Goal: Communication & Community: Answer question/provide support

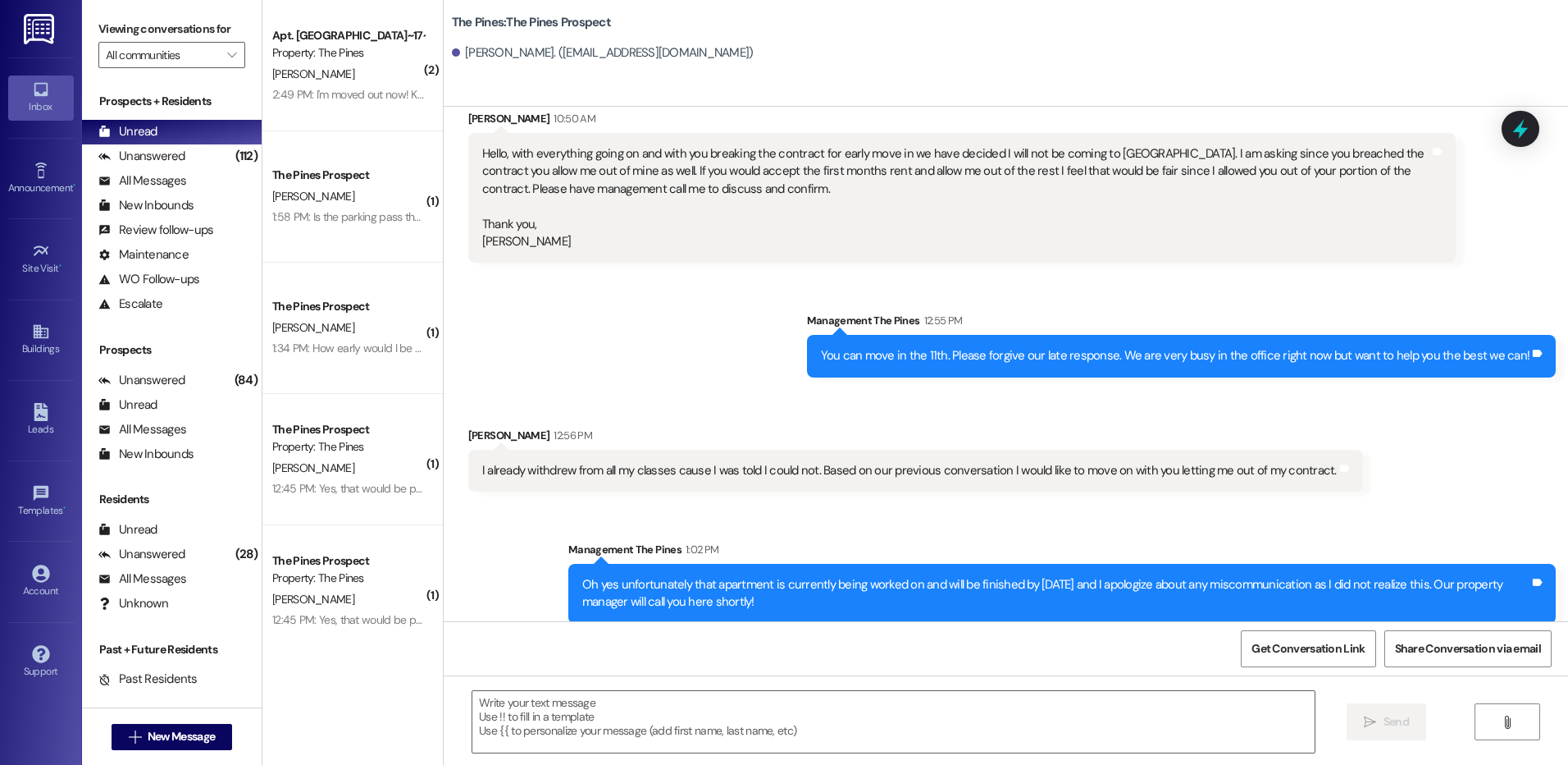
scroll to position [1680, 0]
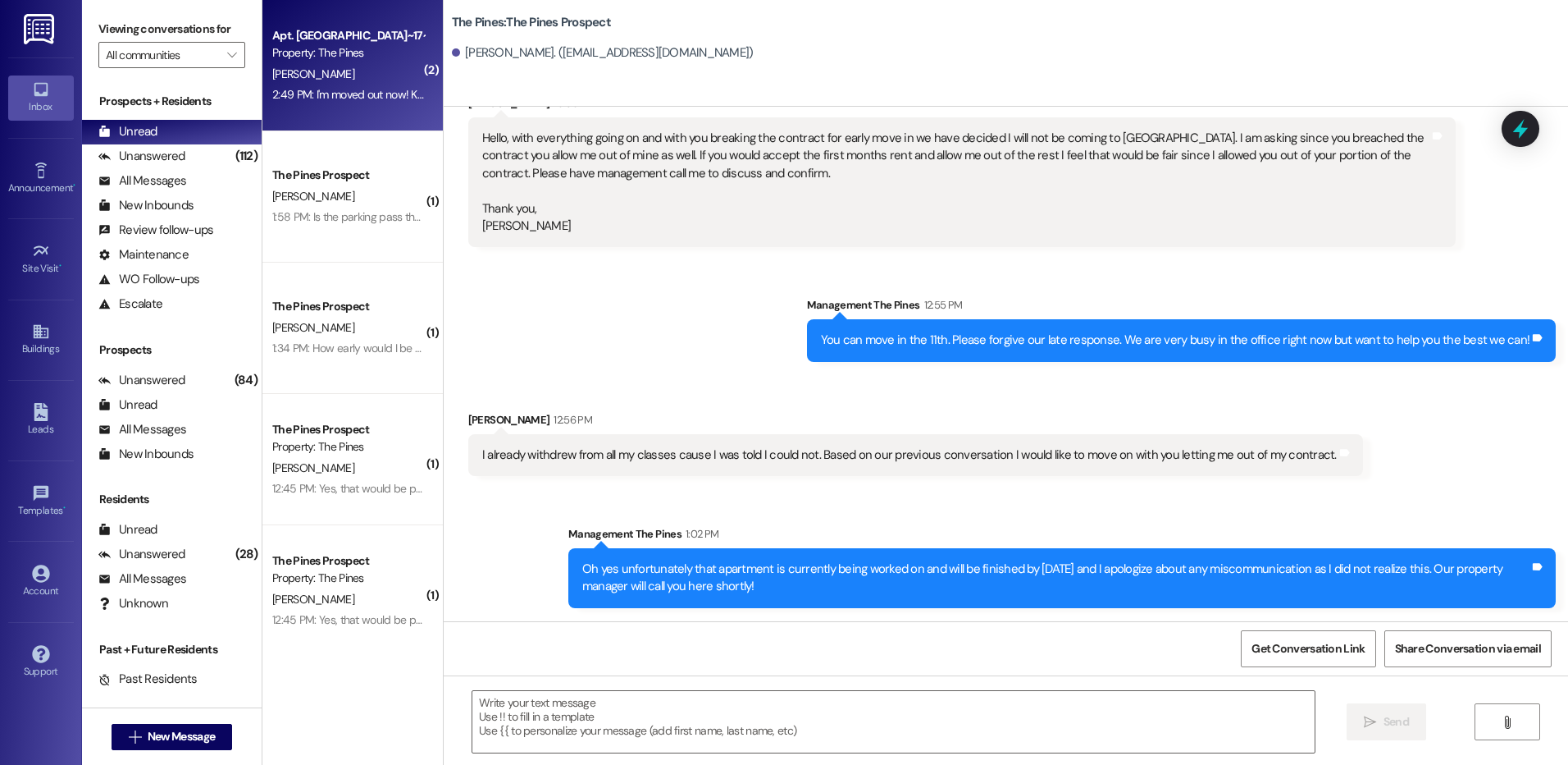
click at [357, 78] on div "A. Morgan" at bounding box center [348, 73] width 155 height 20
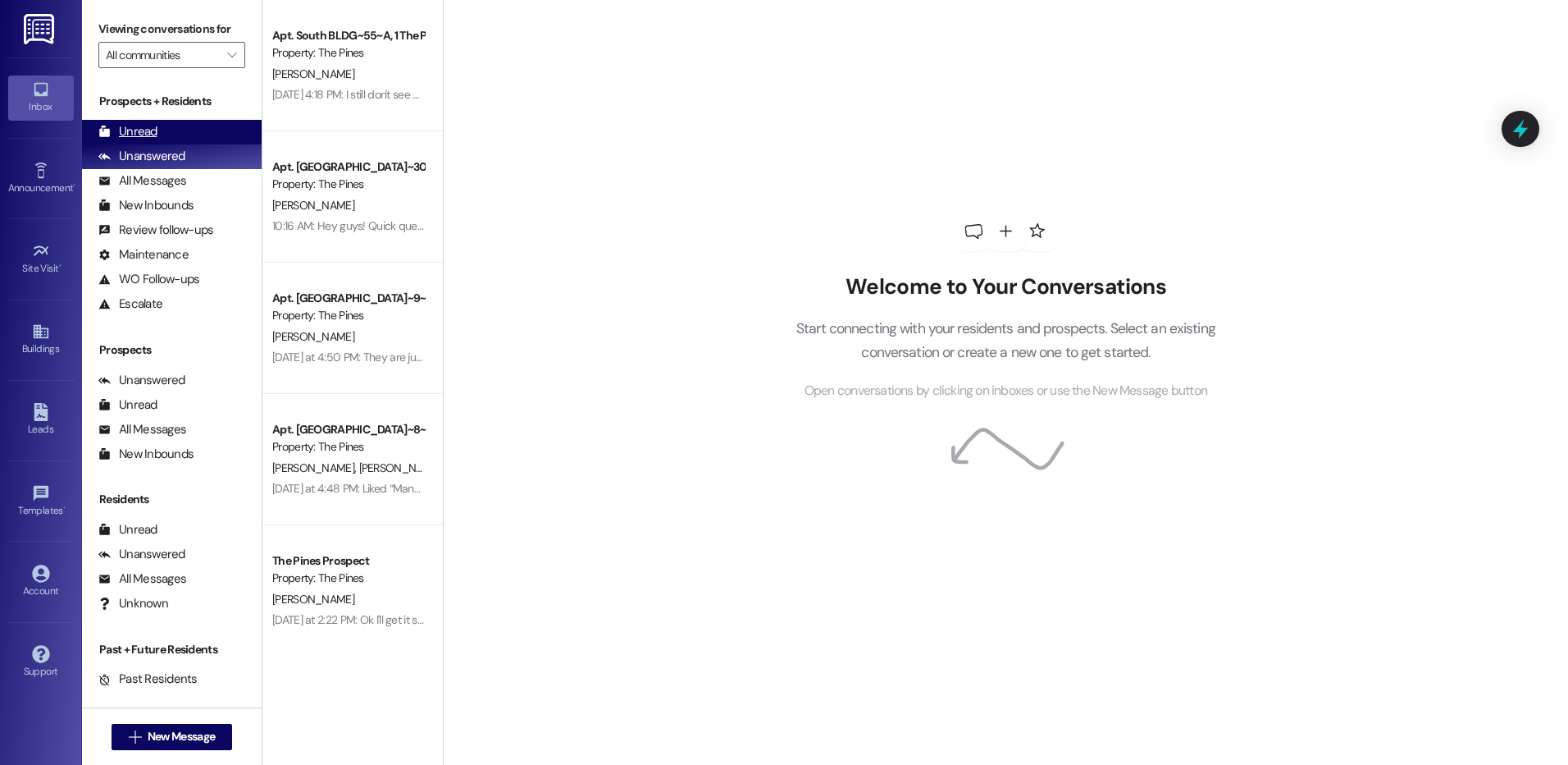
click at [140, 128] on div "Unread" at bounding box center [127, 131] width 59 height 17
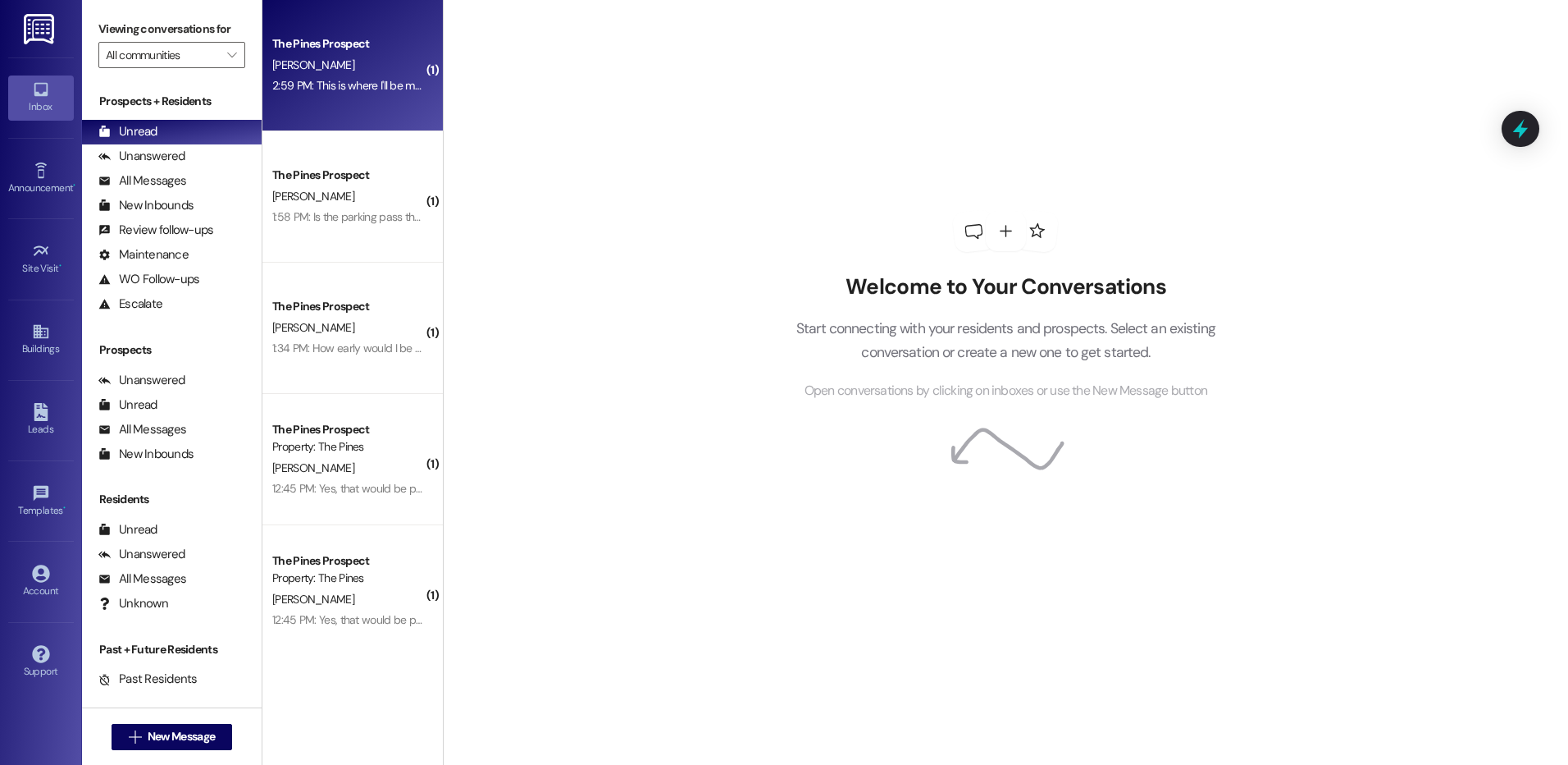
click at [345, 76] on div "2:59 PM: This is where I'll be moving to: [STREET_ADDRESS] [GEOGRAPHIC_DATA], […" at bounding box center [348, 85] width 155 height 20
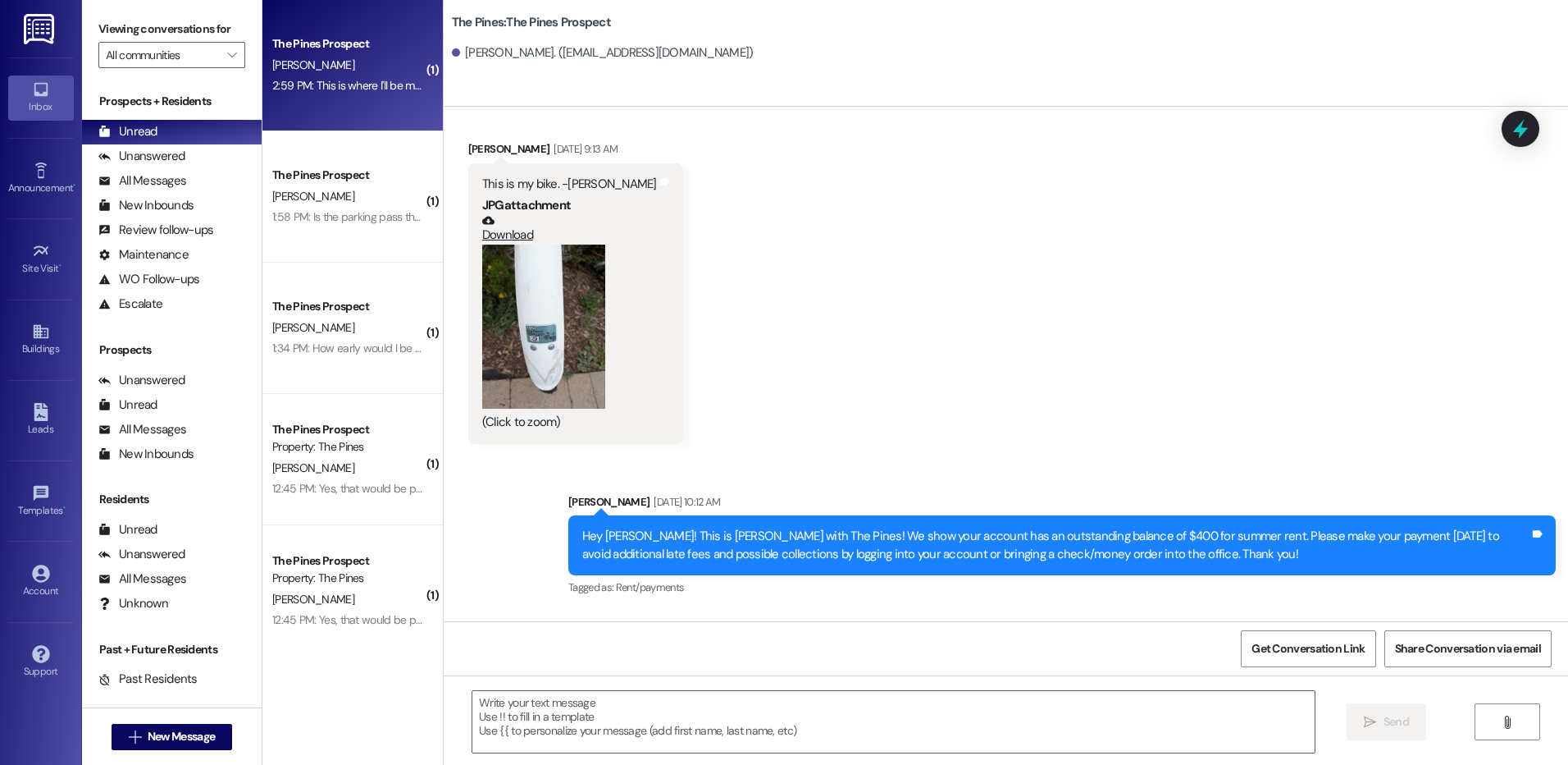
scroll to position [2247, 0]
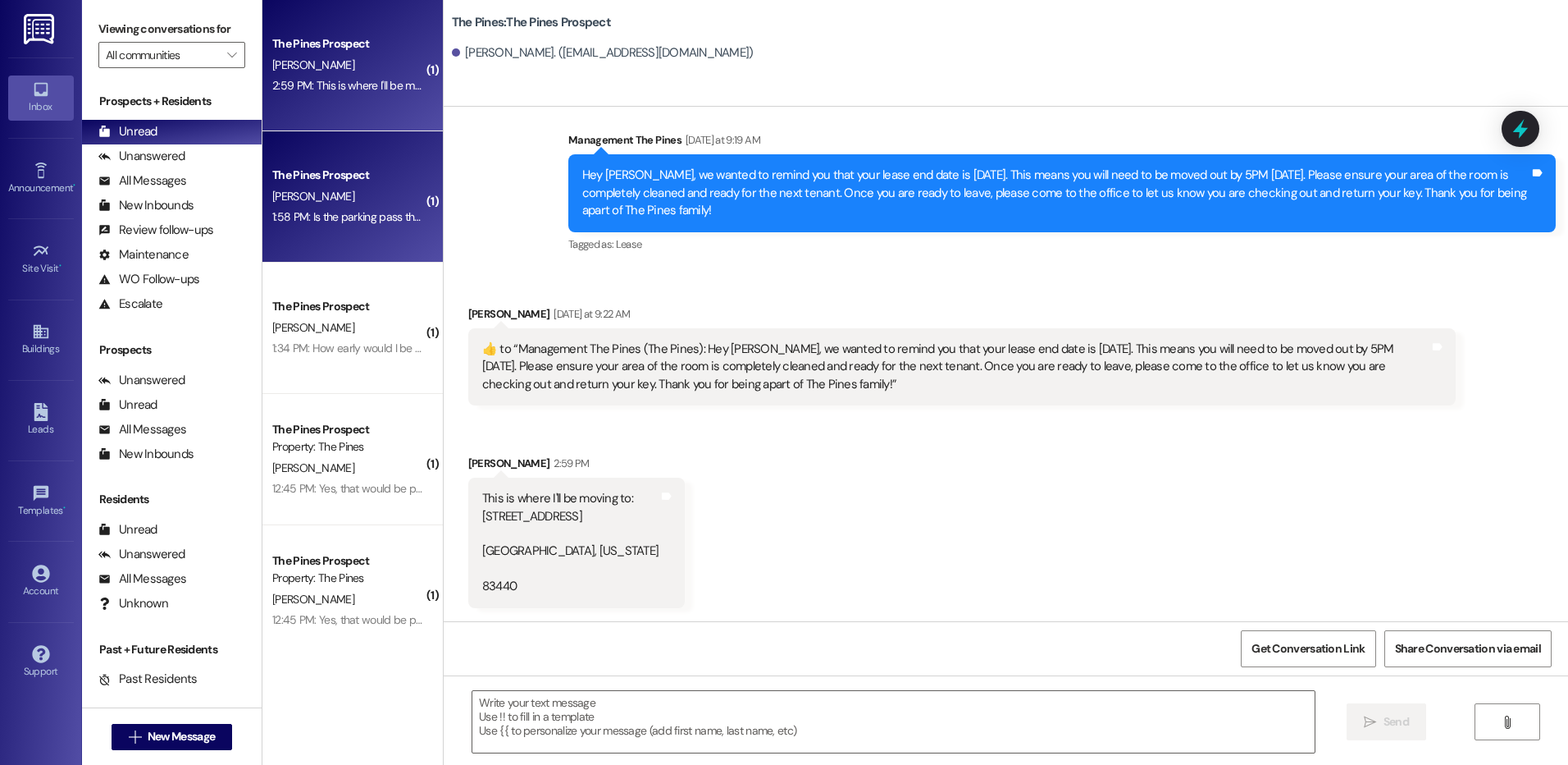
click at [306, 196] on span "[PERSON_NAME]" at bounding box center [313, 196] width 82 height 15
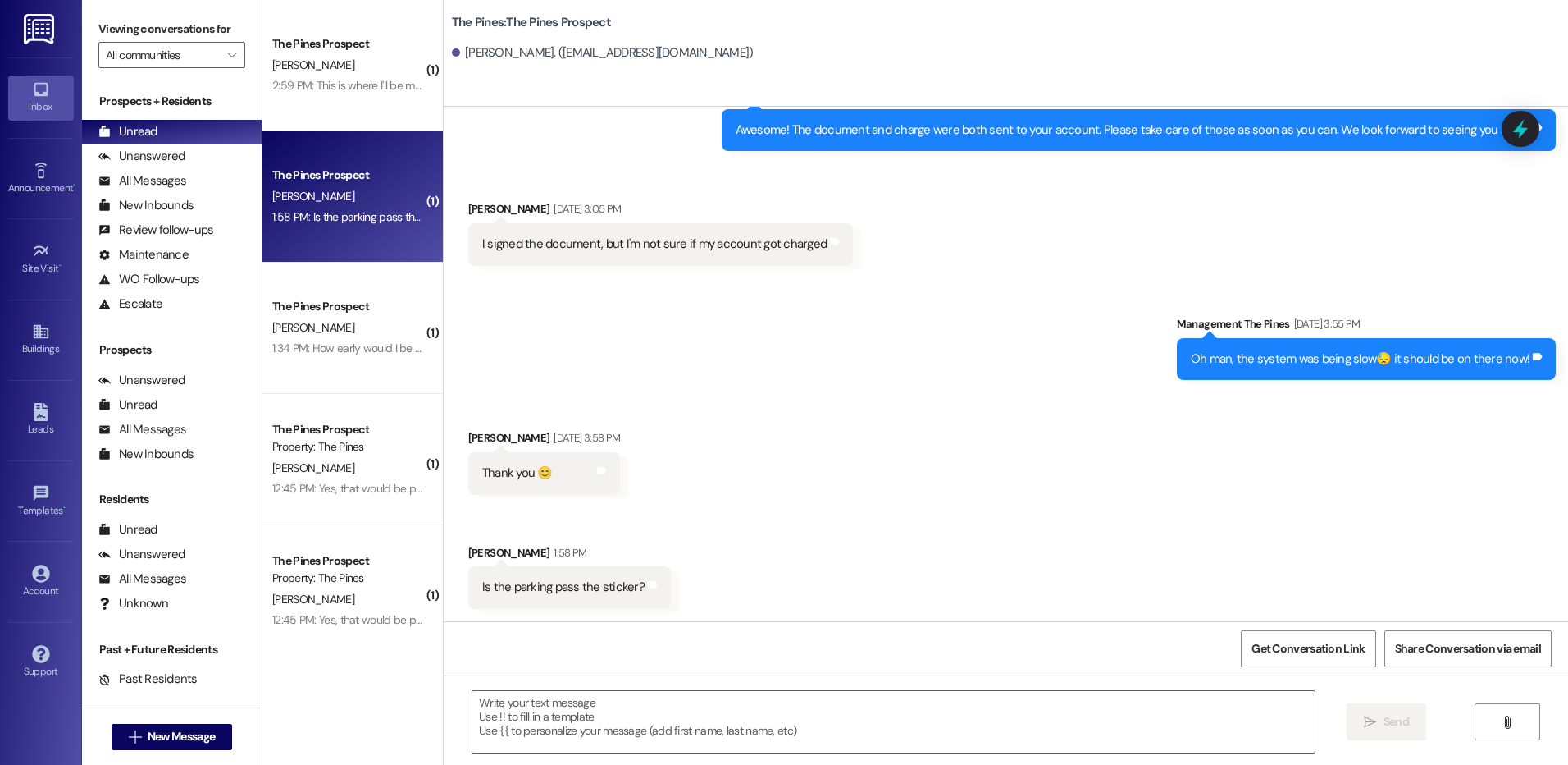
scroll to position [2703, 0]
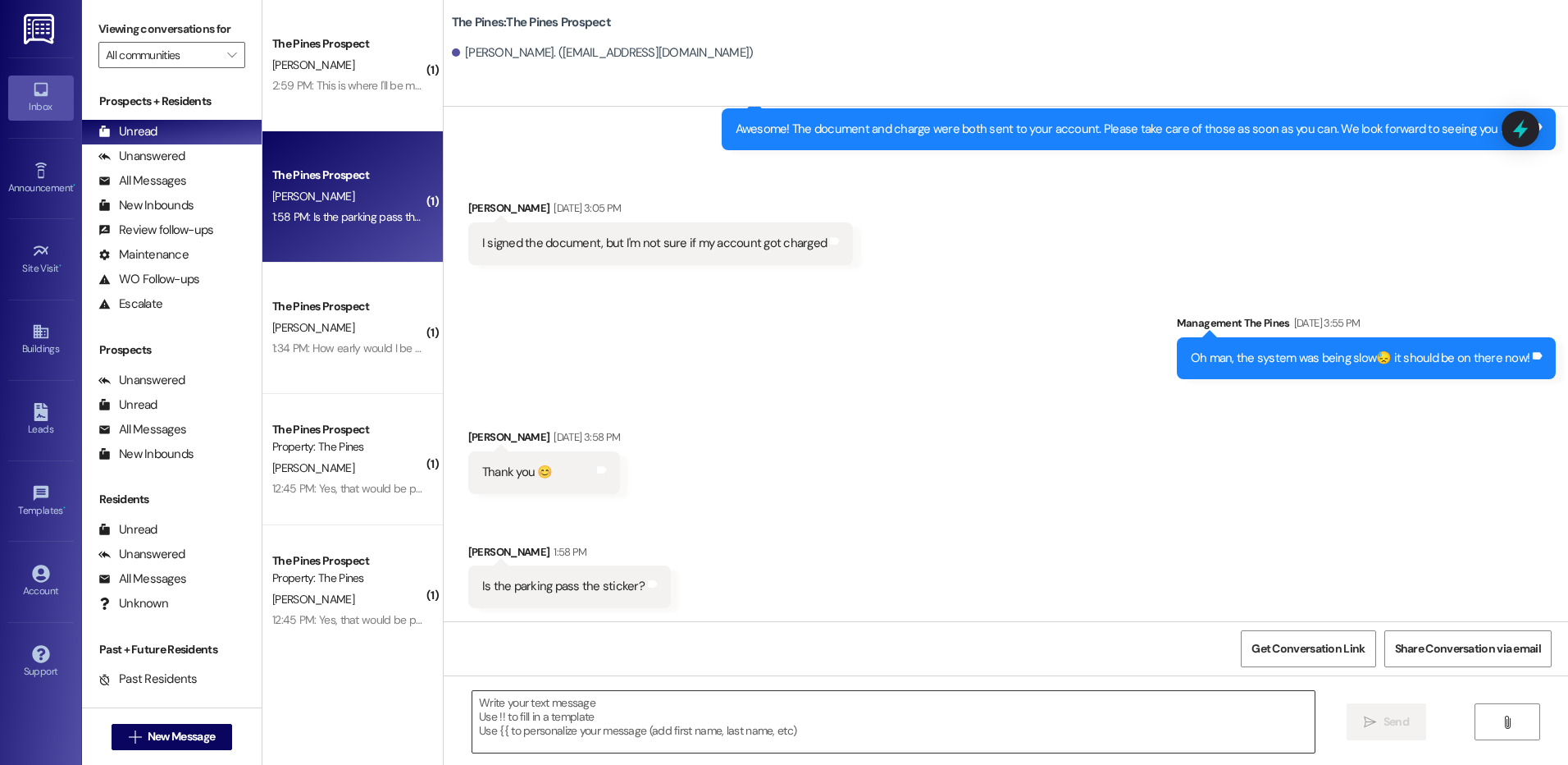
click at [734, 715] on textarea at bounding box center [893, 722] width 842 height 62
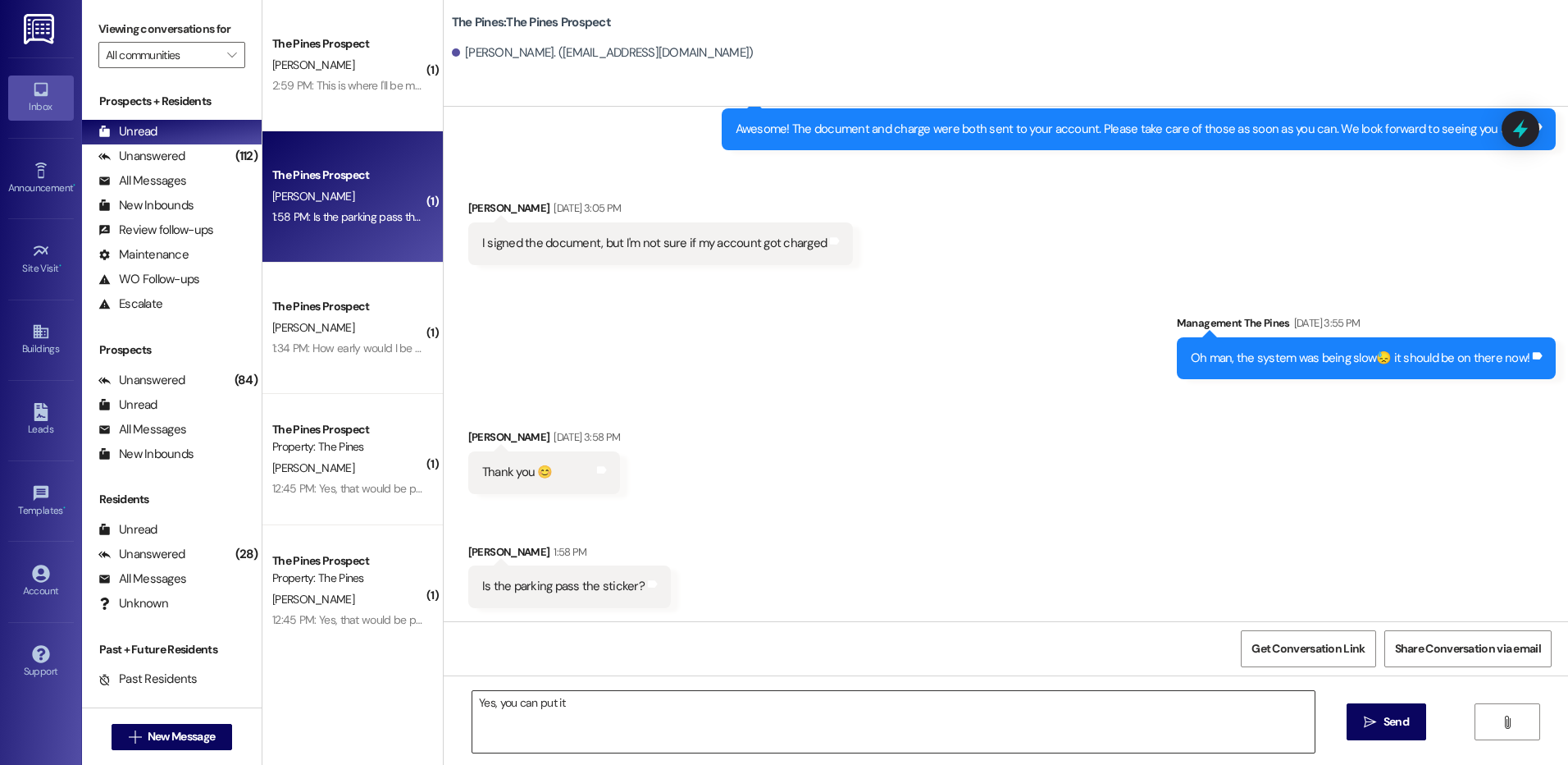
click at [678, 711] on textarea "Yes, you can put it" at bounding box center [893, 722] width 842 height 62
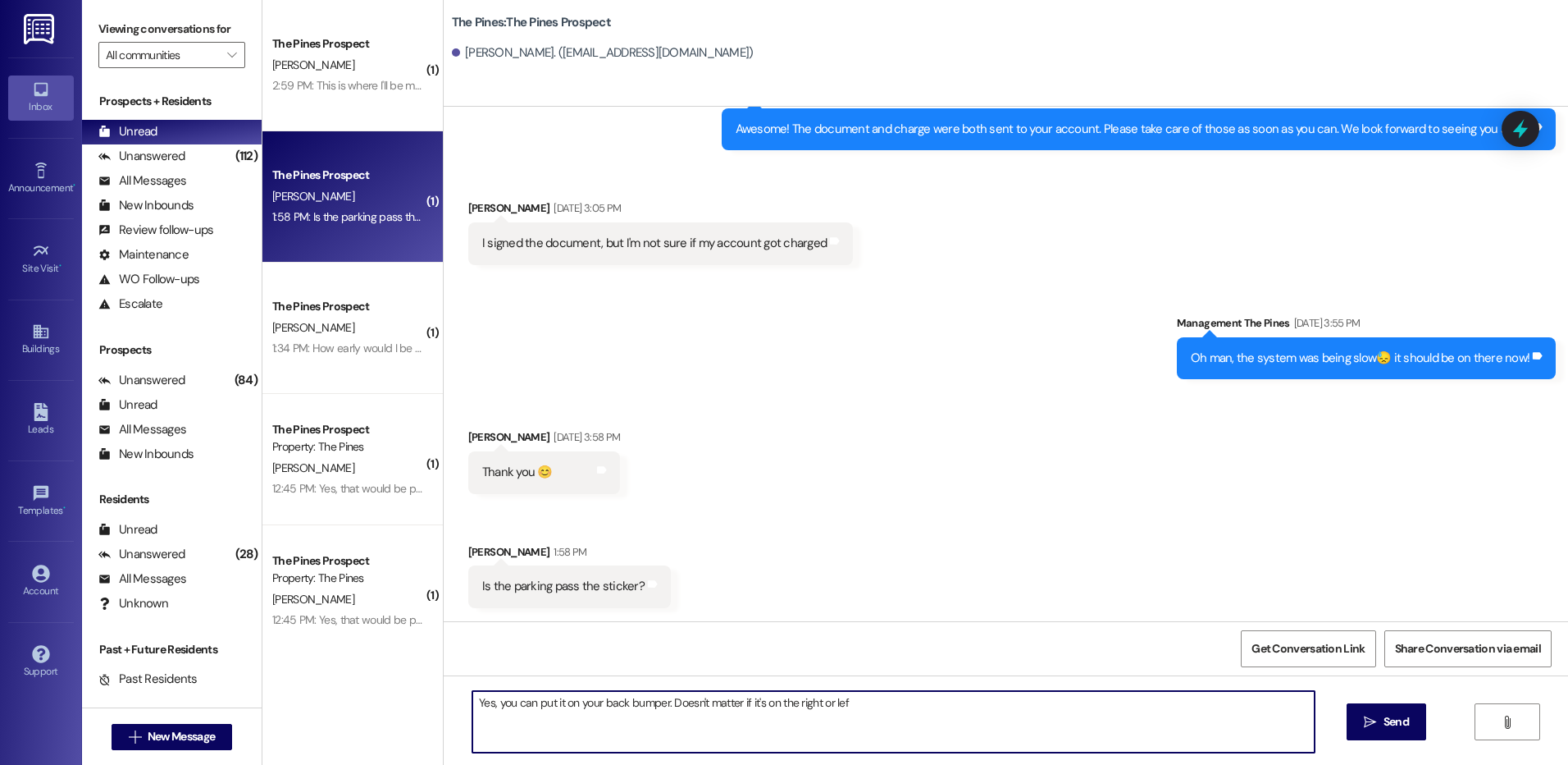
type textarea "Yes, you can put it on your back bumper. Doesn't matter if it's on the right or…"
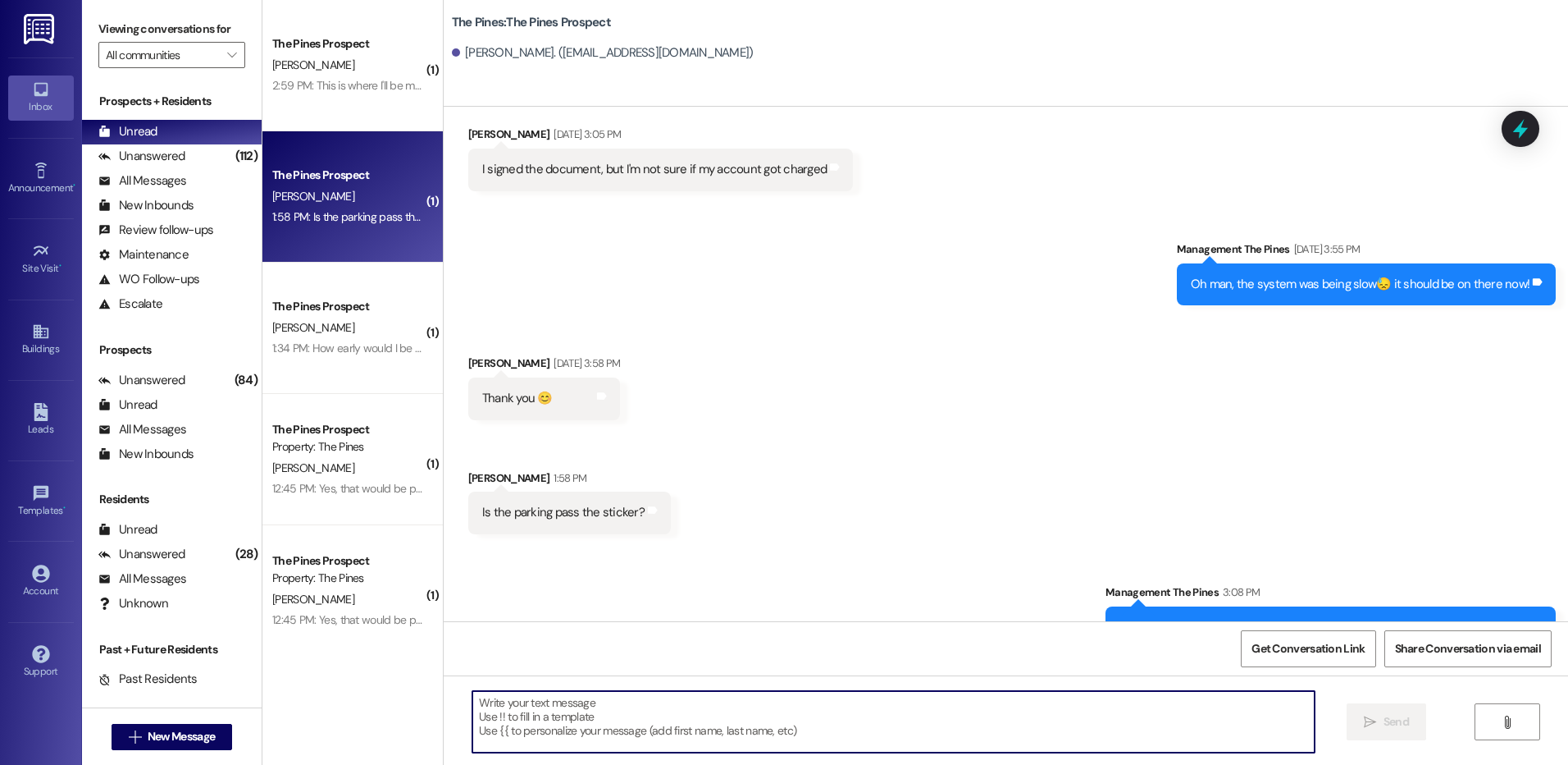
scroll to position [2817, 0]
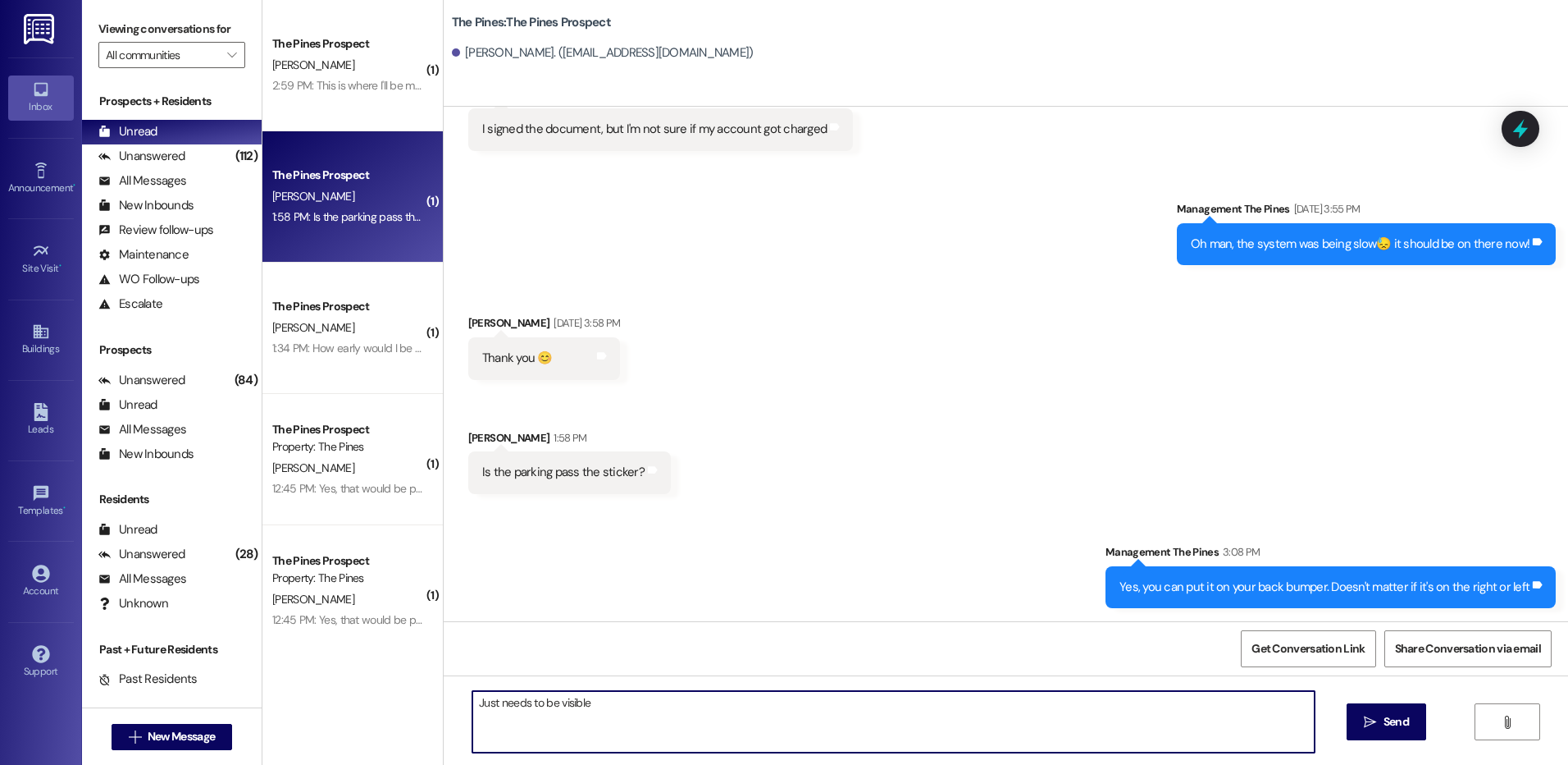
type textarea "Just needs to be visible!"
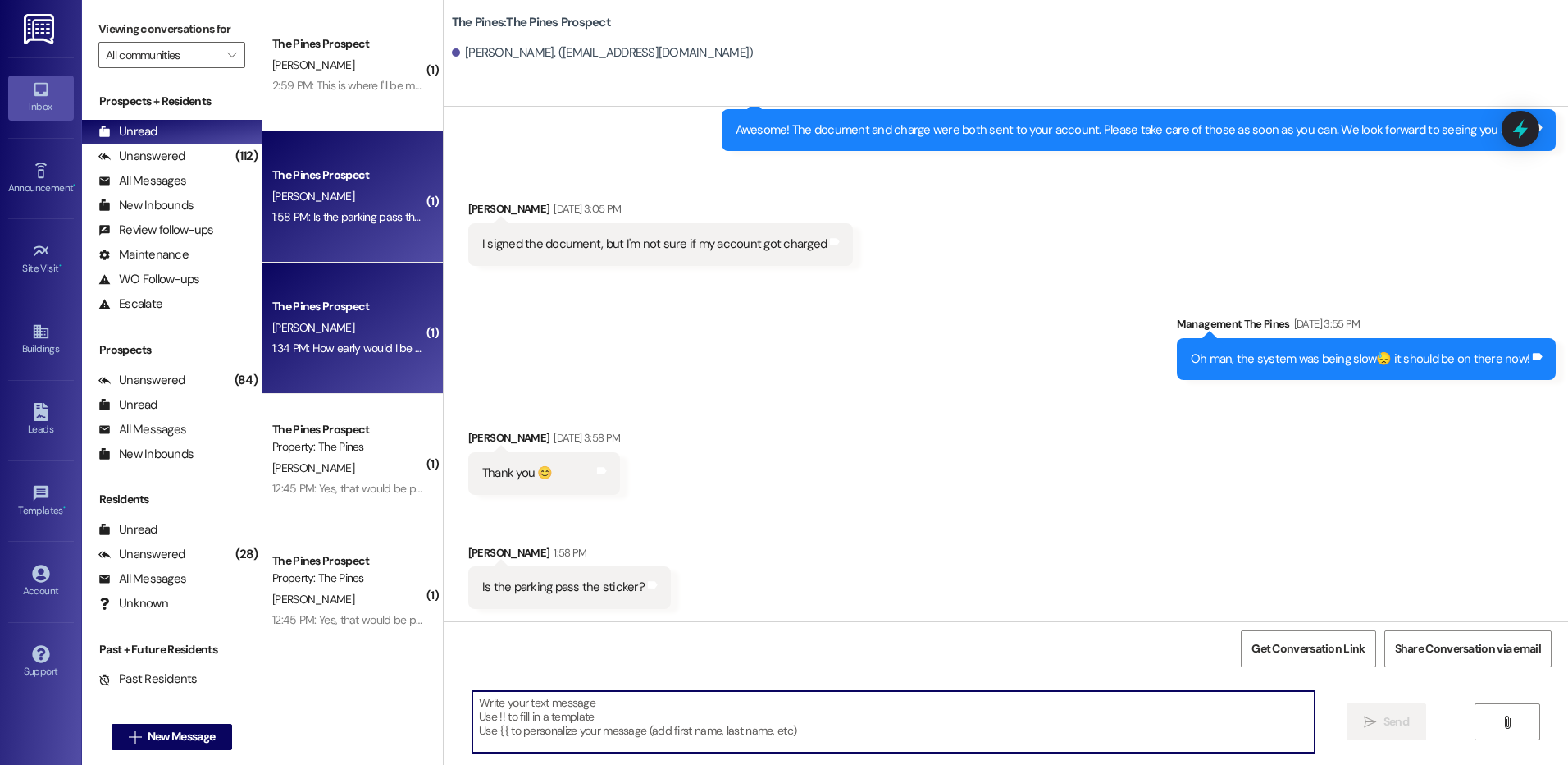
click at [331, 321] on div "[PERSON_NAME]" at bounding box center [348, 328] width 155 height 20
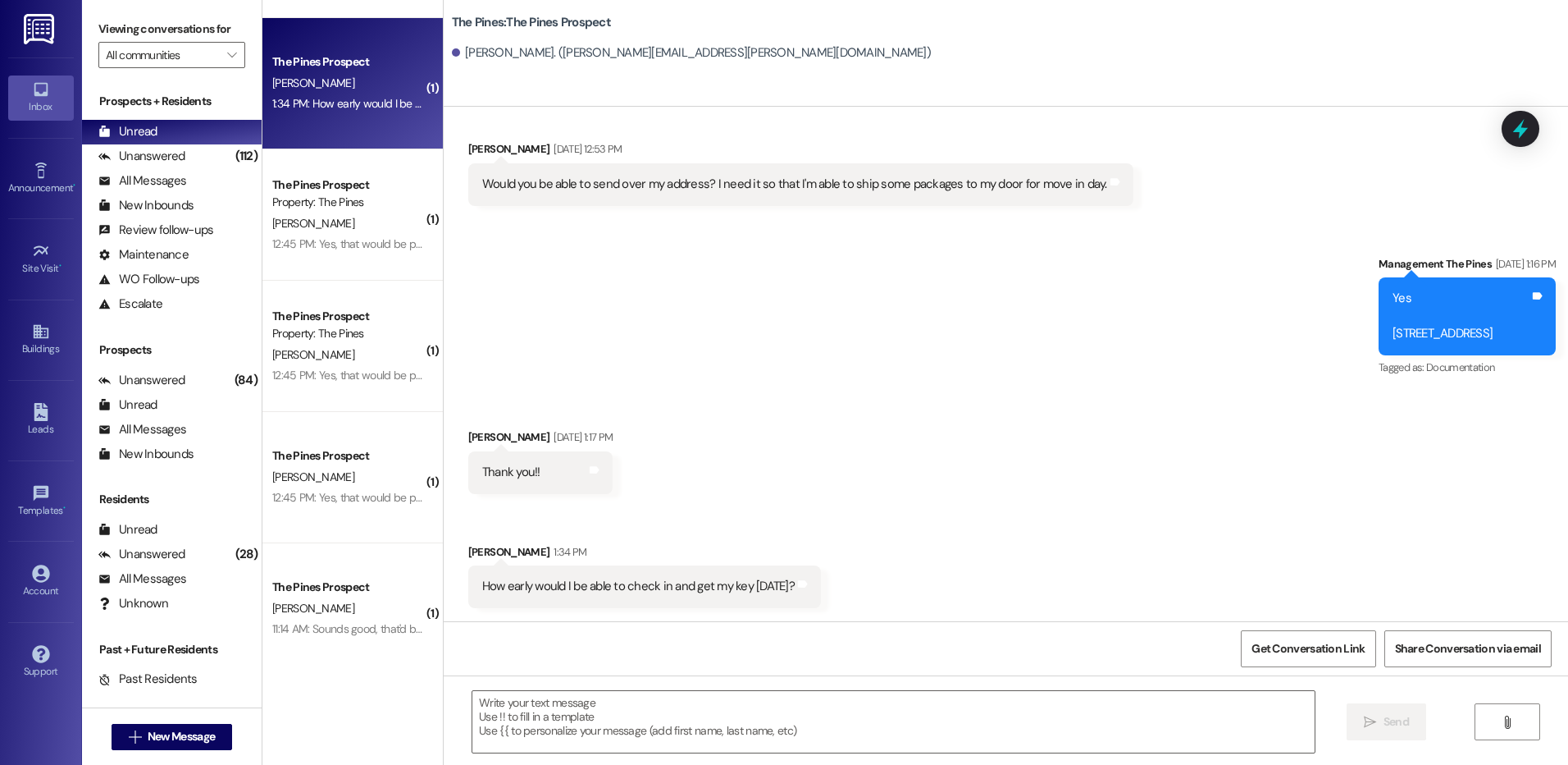
scroll to position [246, 0]
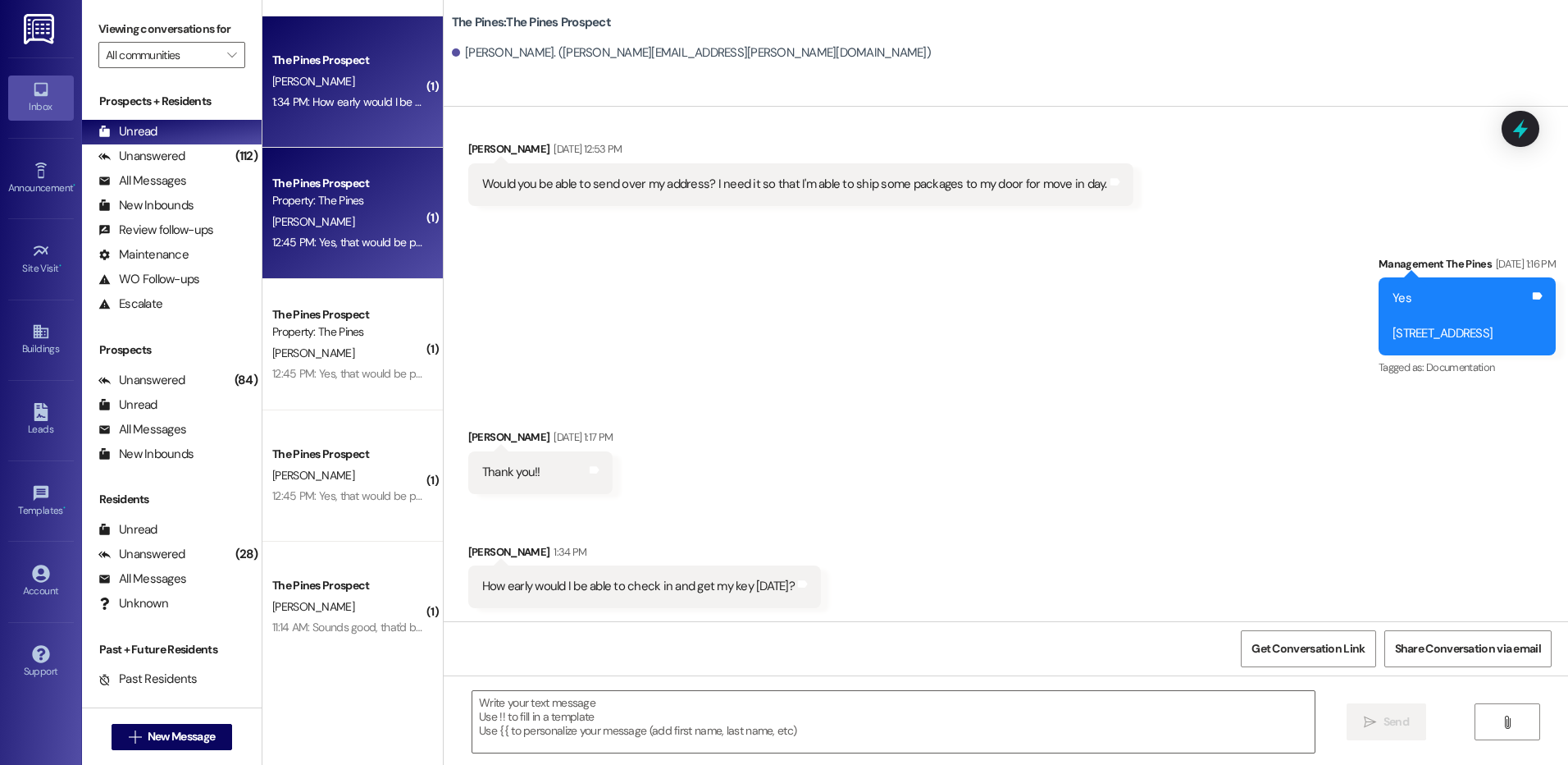
click at [330, 201] on div "Property: The Pines" at bounding box center [348, 200] width 151 height 17
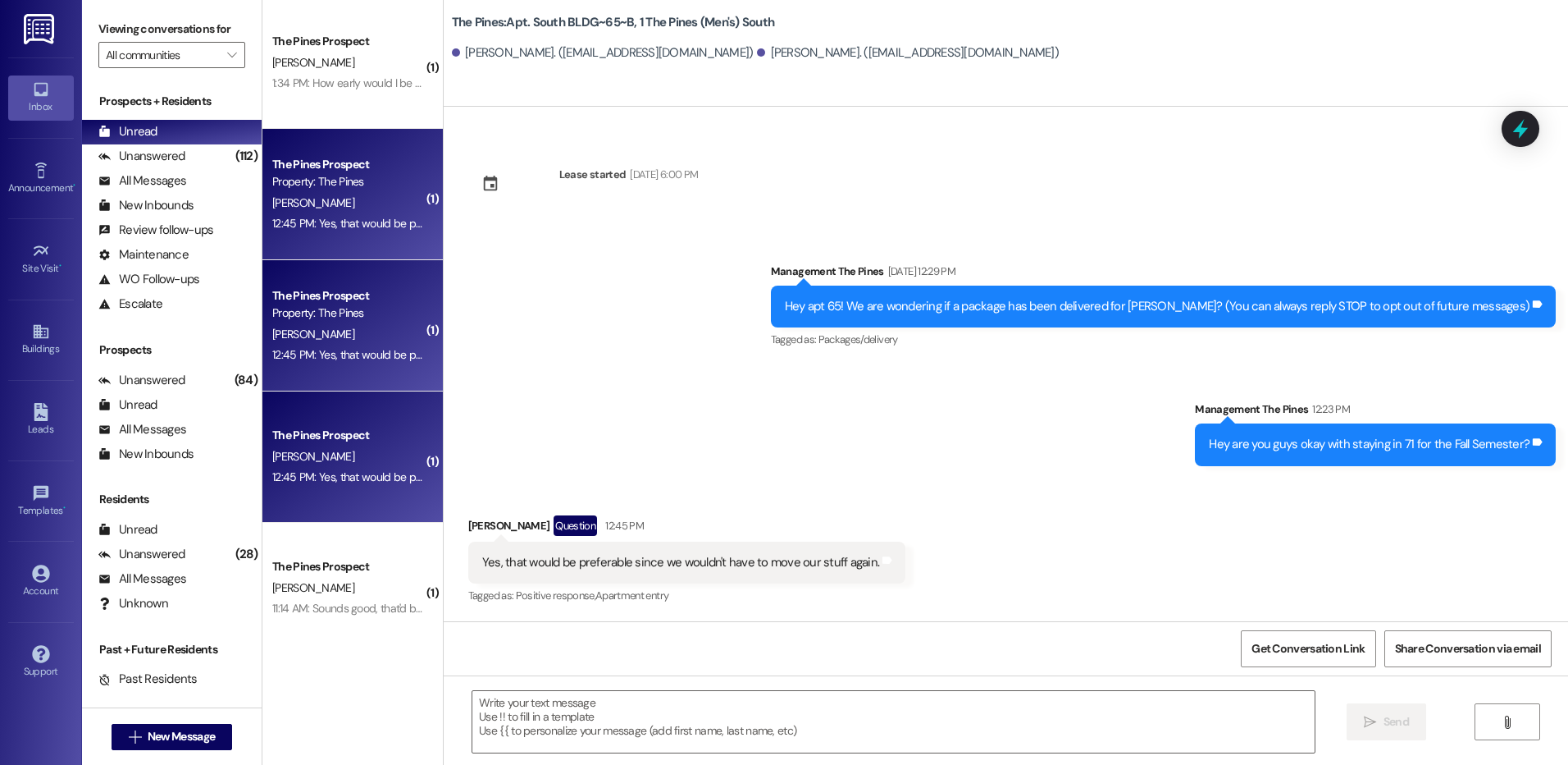
scroll to position [271, 0]
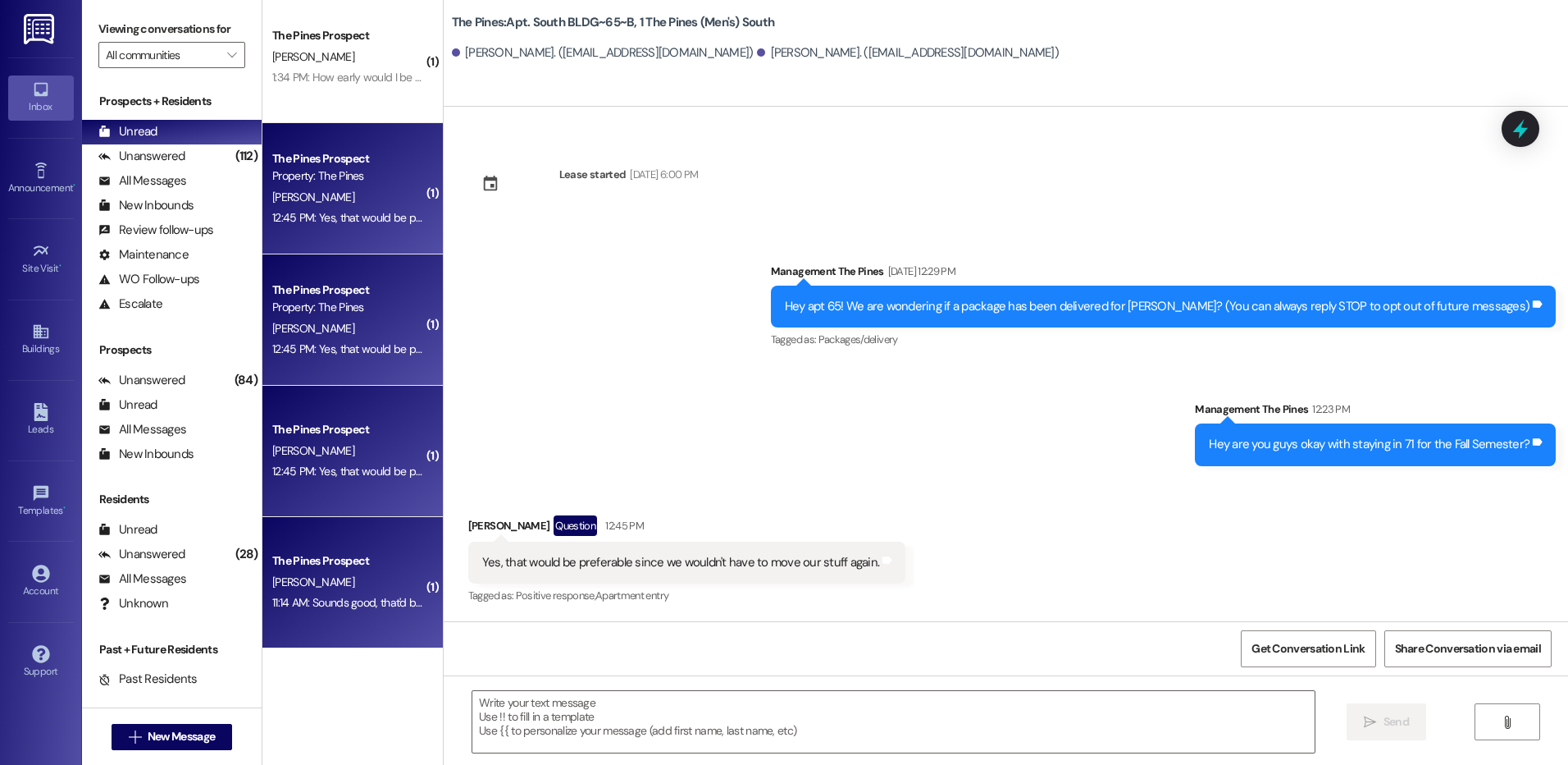
click at [363, 555] on div "The Pines Prospect" at bounding box center [348, 560] width 151 height 17
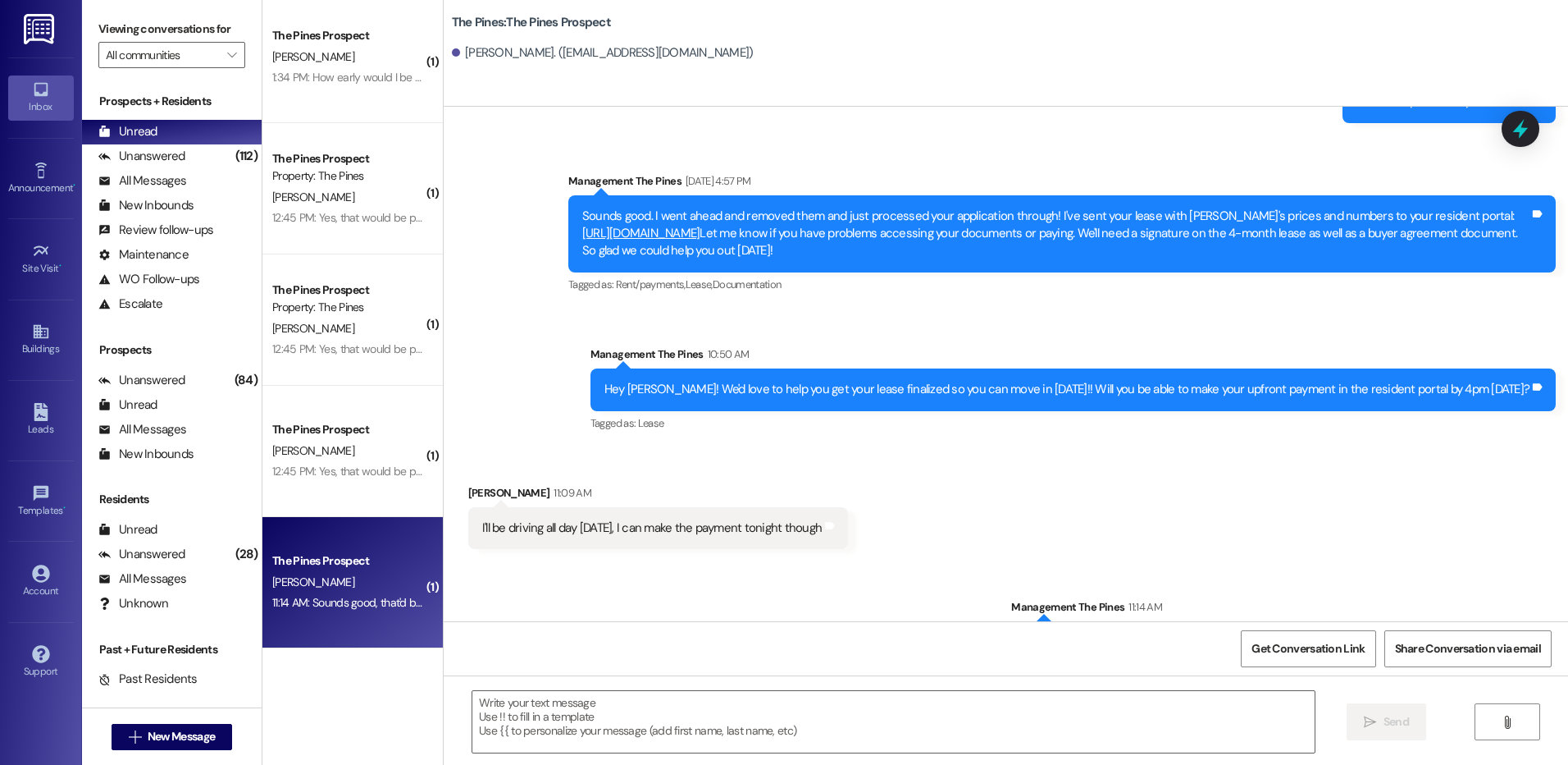
scroll to position [534, 0]
